Goal: Task Accomplishment & Management: Manage account settings

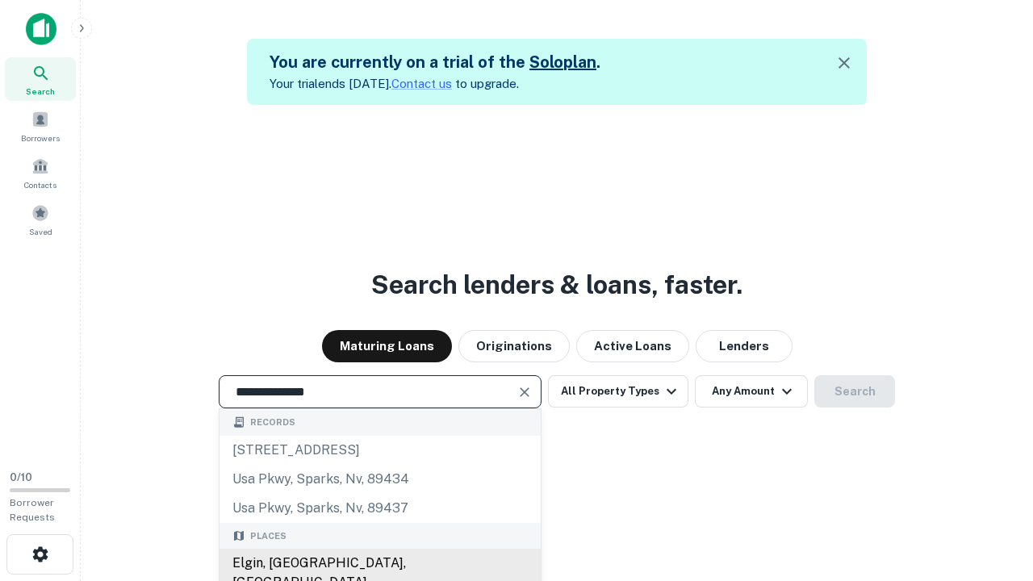
click at [379, 563] on div "Elgin, [GEOGRAPHIC_DATA], [GEOGRAPHIC_DATA]" at bounding box center [379, 573] width 321 height 48
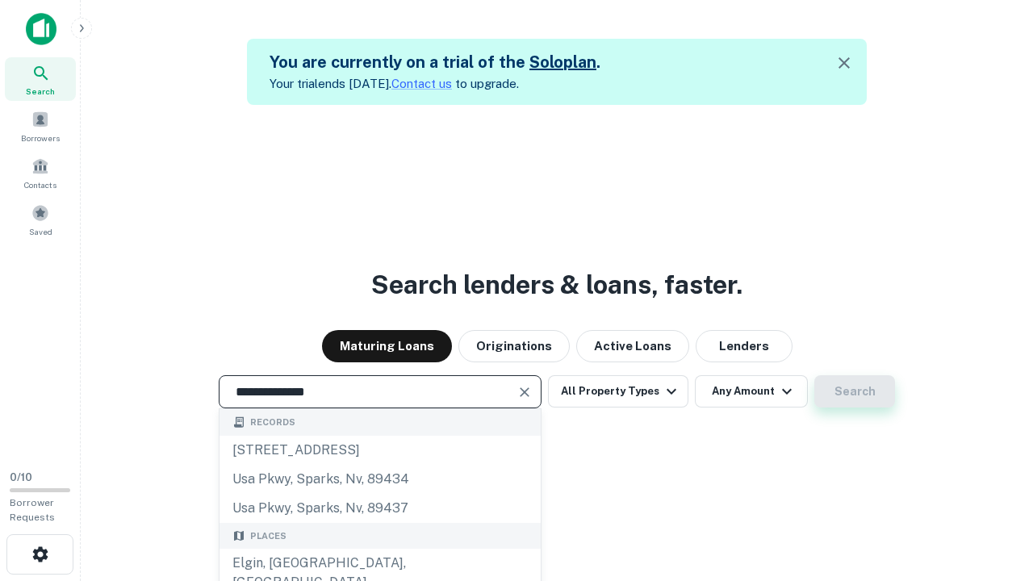
type input "**********"
click at [814, 375] on button "Search" at bounding box center [854, 391] width 81 height 32
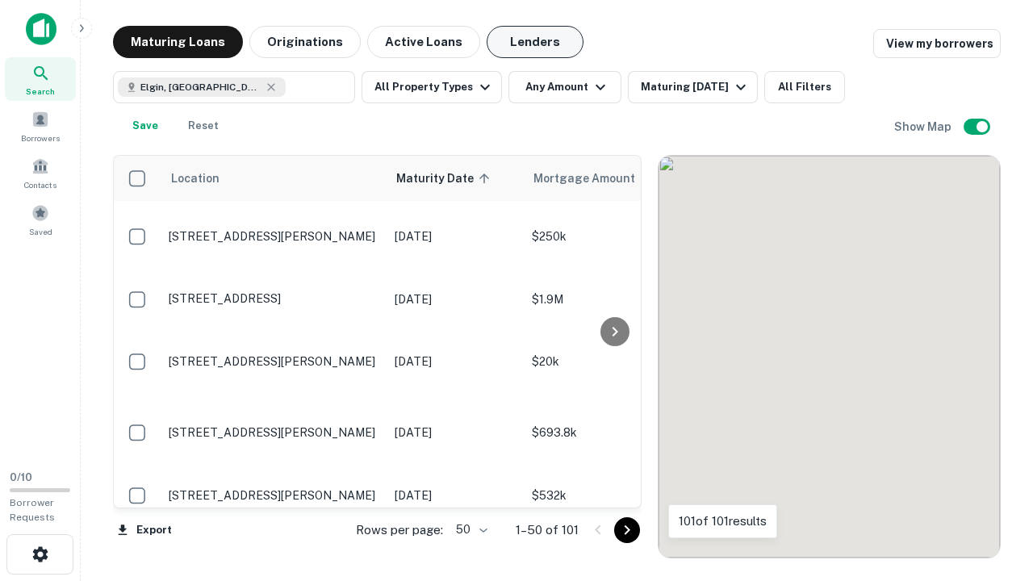
click at [535, 42] on button "Lenders" at bounding box center [534, 42] width 97 height 32
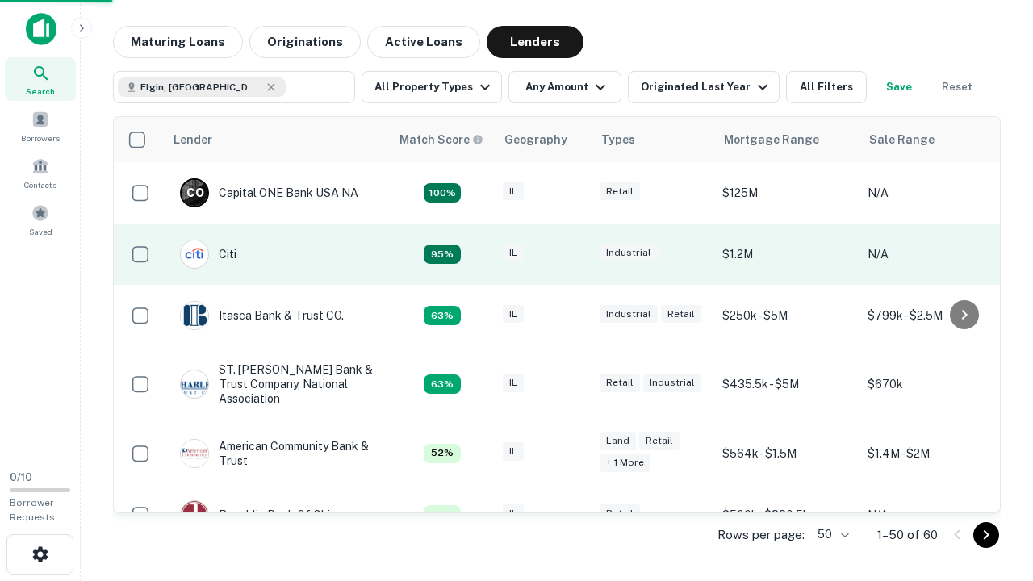
click at [573, 254] on div "IL" at bounding box center [543, 255] width 81 height 22
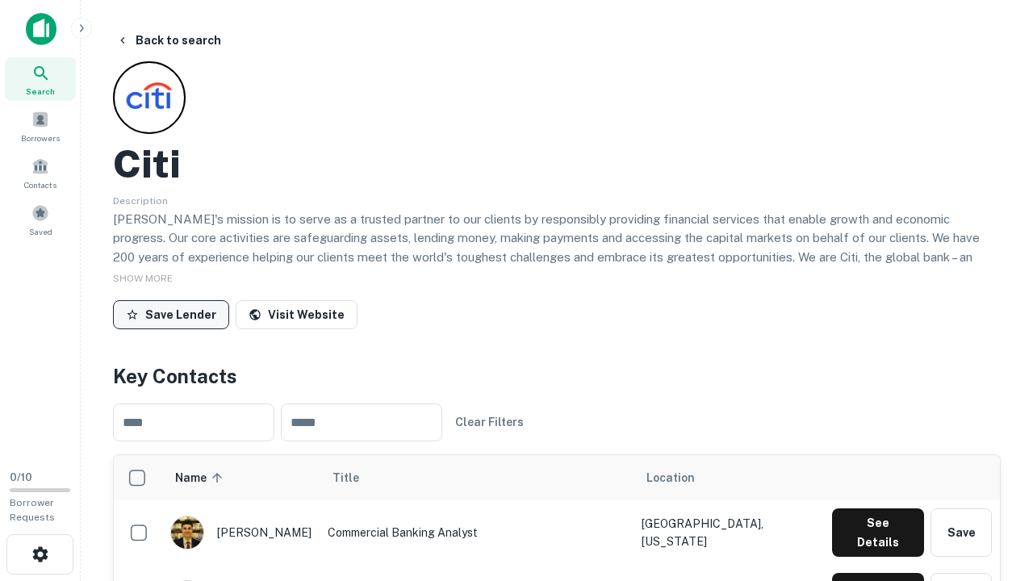
click at [171, 314] on button "Save Lender" at bounding box center [171, 314] width 116 height 29
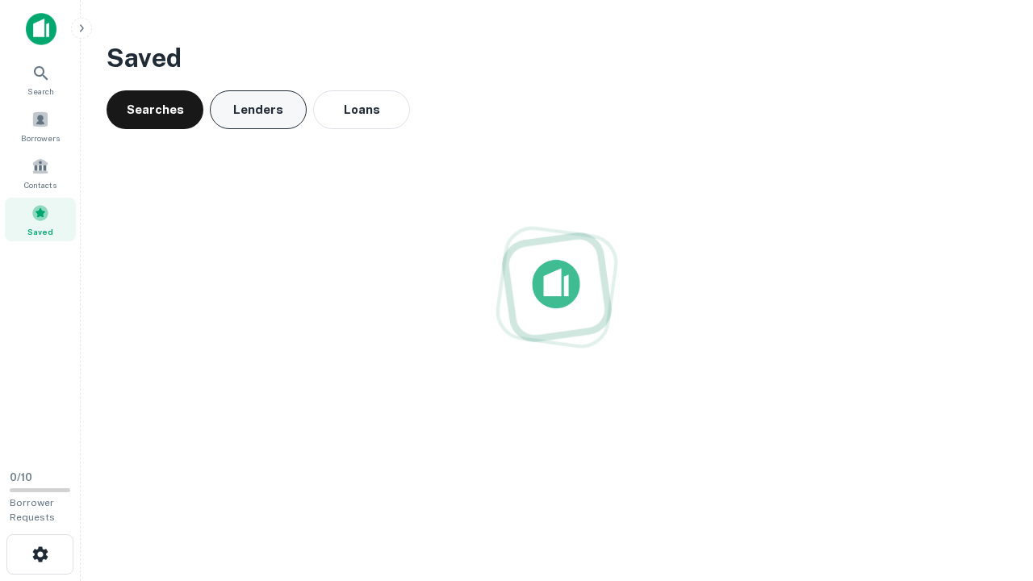
click at [258, 110] on button "Lenders" at bounding box center [258, 109] width 97 height 39
